Goal: Navigation & Orientation: Find specific page/section

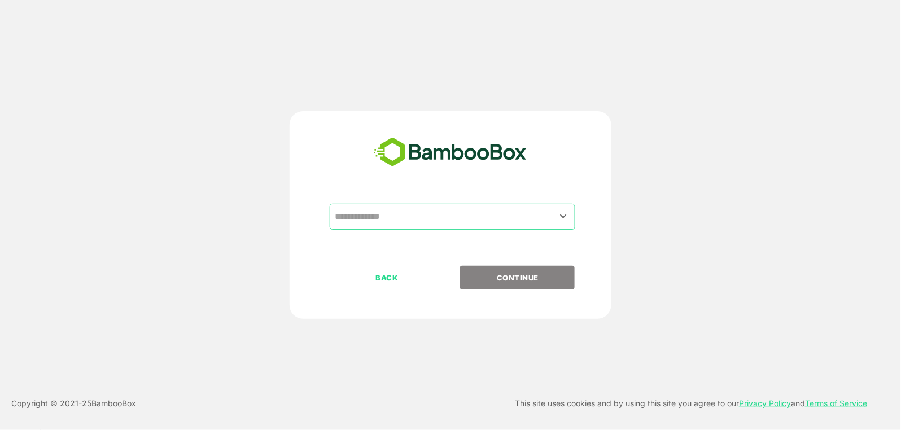
click at [477, 220] on input "text" at bounding box center [452, 216] width 241 height 21
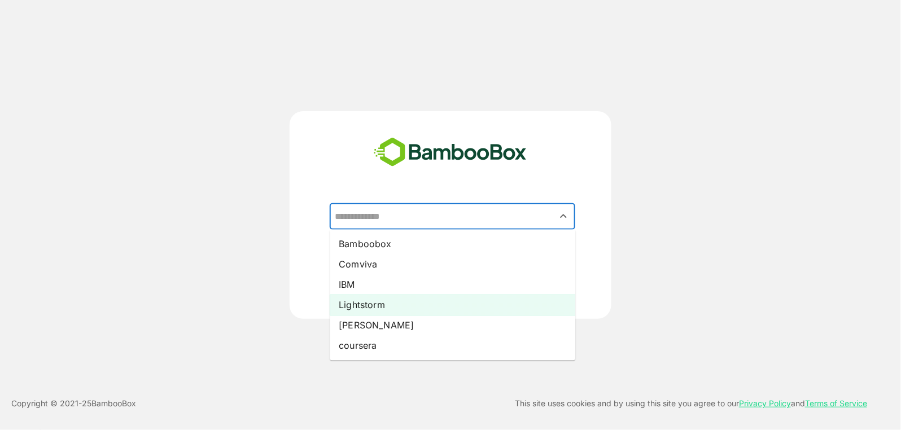
click at [448, 304] on li "Lightstorm" at bounding box center [453, 305] width 246 height 20
type input "**********"
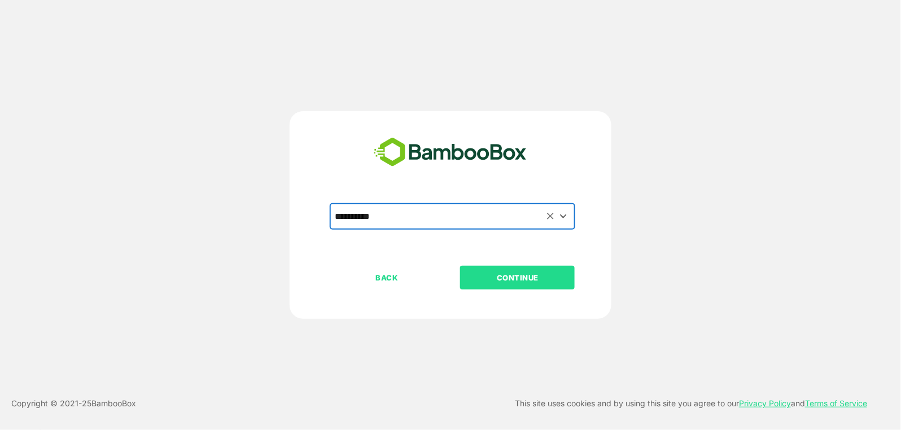
click at [490, 282] on p "CONTINUE" at bounding box center [517, 278] width 113 height 12
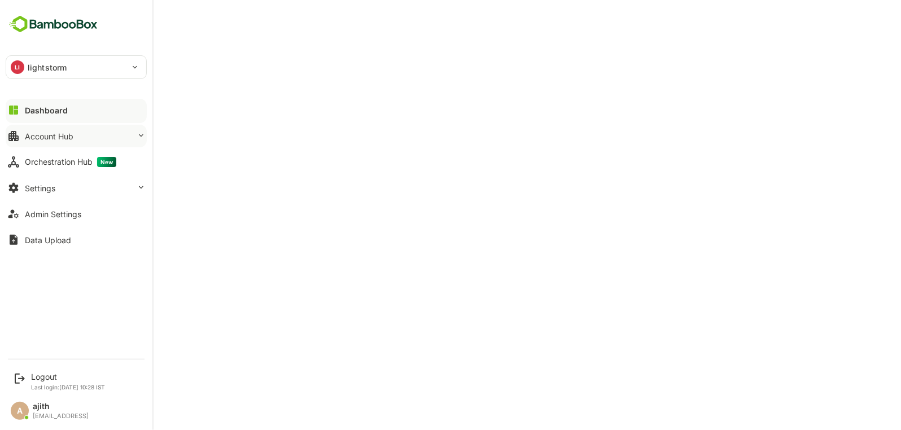
click at [13, 136] on icon at bounding box center [13, 136] width 10 height 10
click at [24, 379] on icon at bounding box center [20, 379] width 10 height 10
click at [58, 379] on div "Logout" at bounding box center [68, 377] width 74 height 10
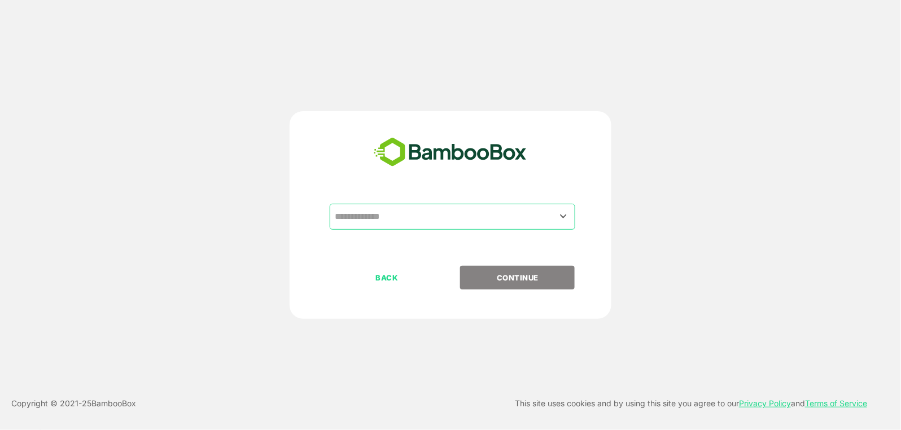
click at [443, 216] on input "text" at bounding box center [452, 216] width 241 height 21
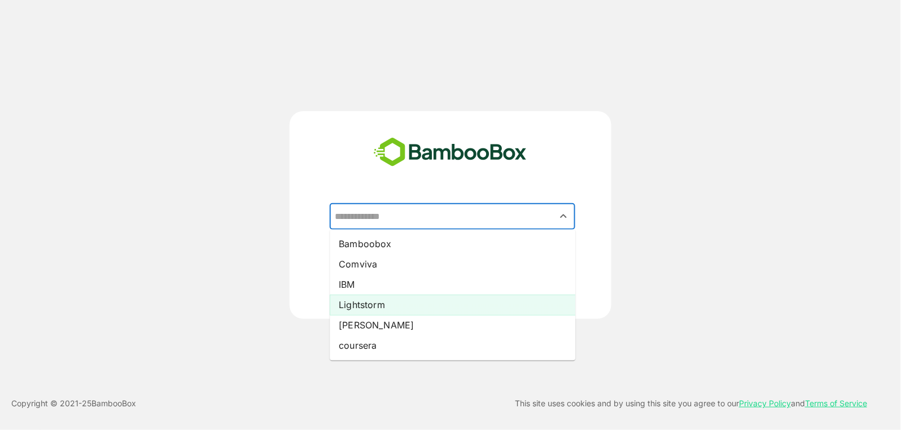
click at [422, 302] on li "Lightstorm" at bounding box center [453, 305] width 246 height 20
type input "**********"
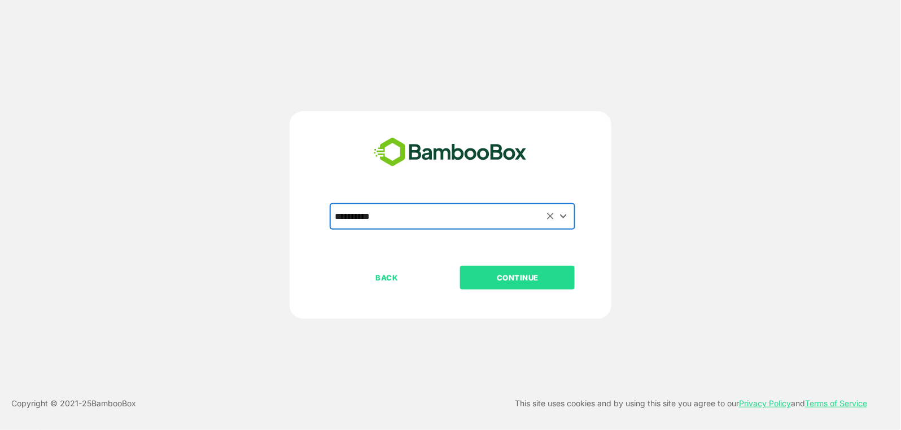
click at [506, 275] on p "CONTINUE" at bounding box center [517, 278] width 113 height 12
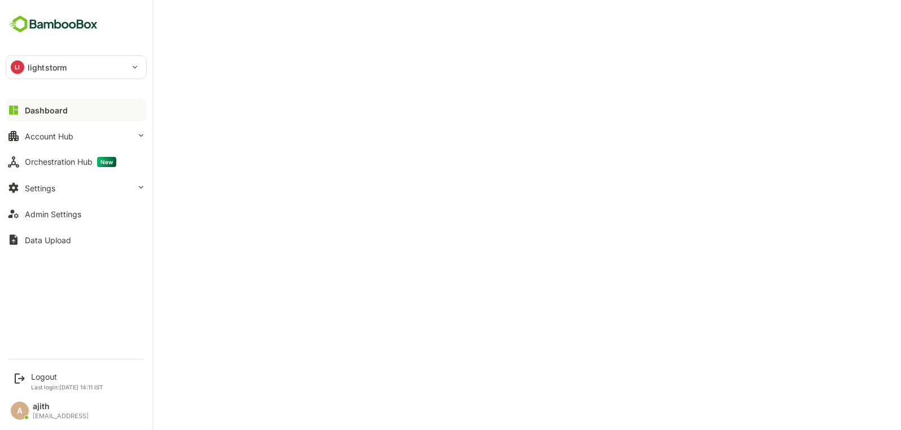
click at [63, 107] on div "Dashboard" at bounding box center [46, 111] width 43 height 10
click at [54, 141] on button "Account Hub" at bounding box center [76, 136] width 141 height 23
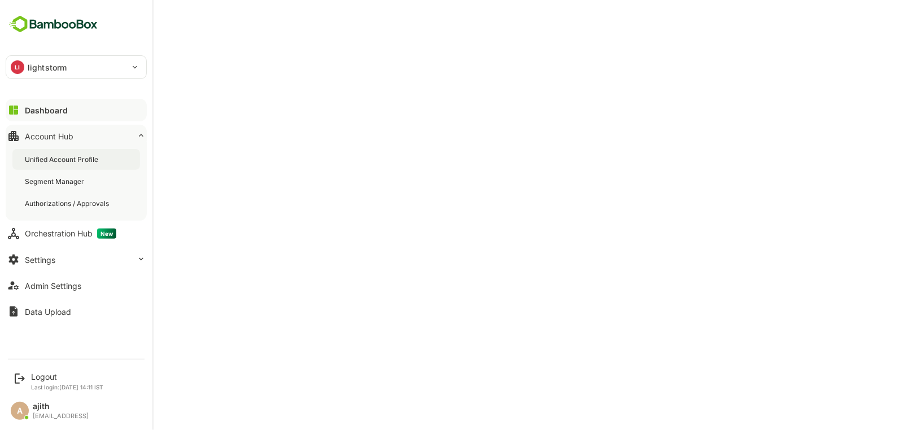
click at [68, 158] on div "Unified Account Profile" at bounding box center [63, 160] width 76 height 10
click at [68, 158] on div "Unified Account Profile" at bounding box center [63, 160] width 77 height 10
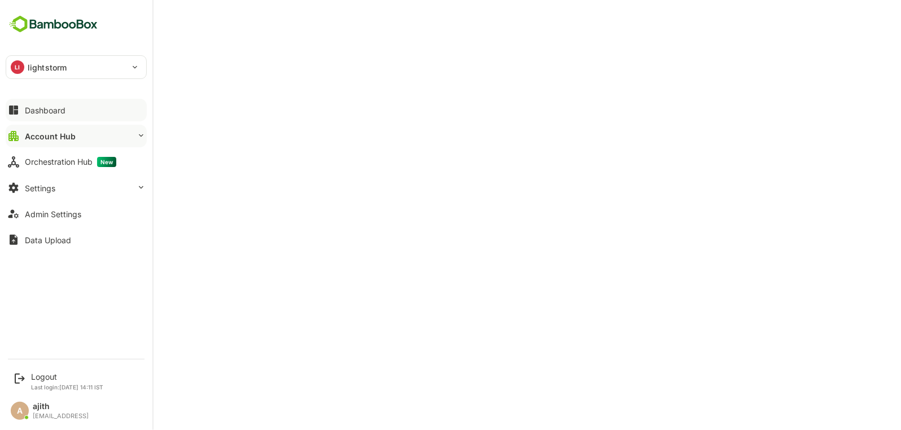
click at [30, 101] on button "Dashboard" at bounding box center [76, 110] width 141 height 23
